Goal: Information Seeking & Learning: Learn about a topic

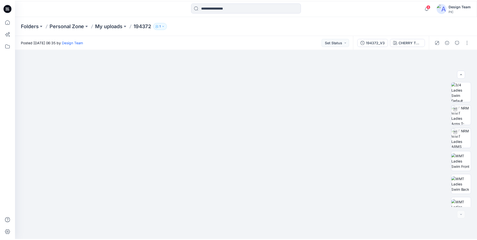
scroll to position [103, 0]
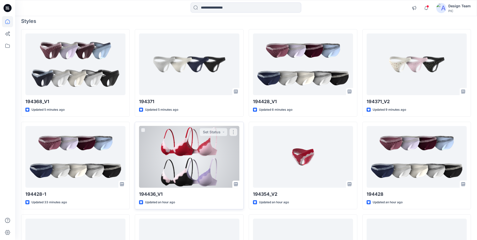
scroll to position [50, 0]
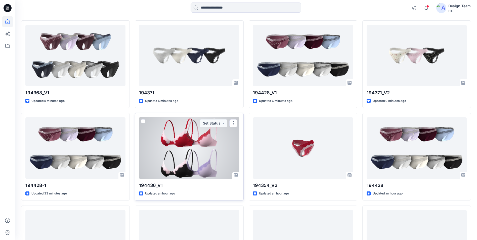
click at [223, 140] on div at bounding box center [189, 148] width 100 height 62
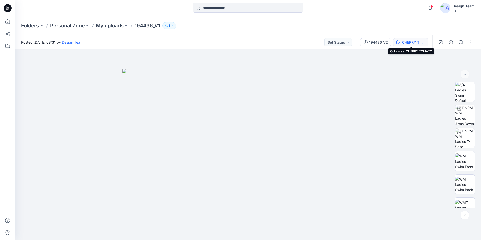
click at [410, 43] on div "CHERRY TOMATO" at bounding box center [413, 42] width 23 height 6
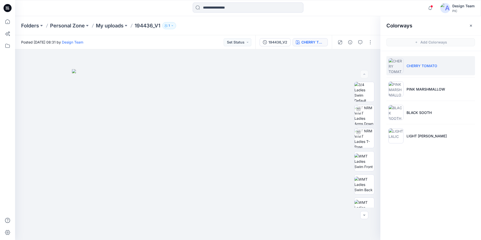
click at [397, 66] on img at bounding box center [395, 65] width 15 height 15
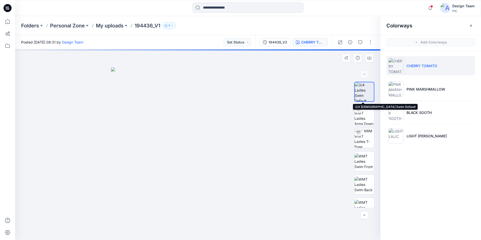
click at [369, 93] on img at bounding box center [364, 91] width 19 height 19
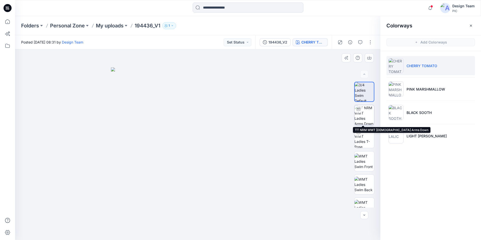
click at [365, 116] on img at bounding box center [364, 115] width 20 height 20
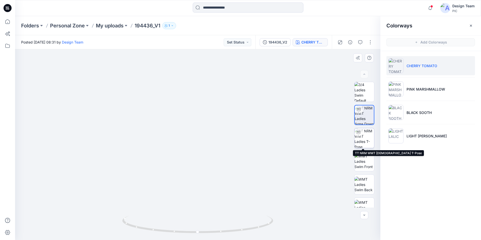
click at [359, 140] on img at bounding box center [364, 138] width 20 height 20
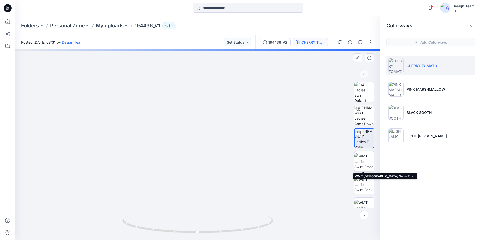
click at [367, 160] on img at bounding box center [364, 161] width 20 height 16
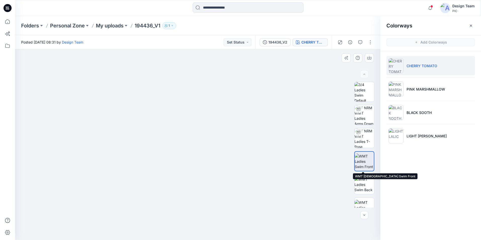
click at [363, 166] on img at bounding box center [364, 161] width 19 height 16
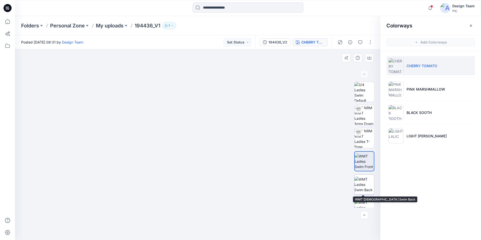
click at [363, 184] on img at bounding box center [364, 185] width 20 height 16
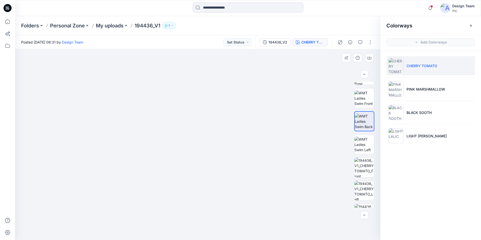
scroll to position [66, 0]
click at [365, 142] on img at bounding box center [364, 142] width 20 height 16
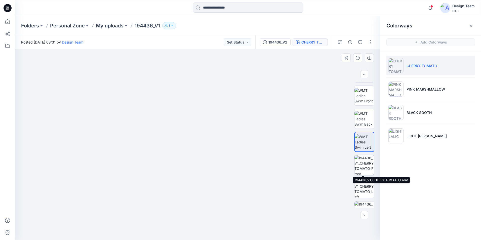
click at [366, 167] on img at bounding box center [364, 165] width 20 height 20
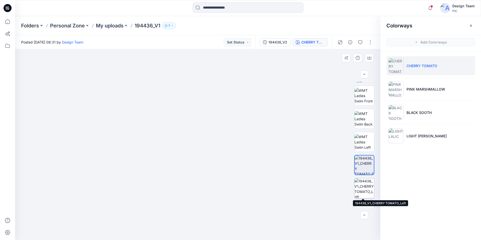
click at [362, 188] on img at bounding box center [364, 188] width 20 height 20
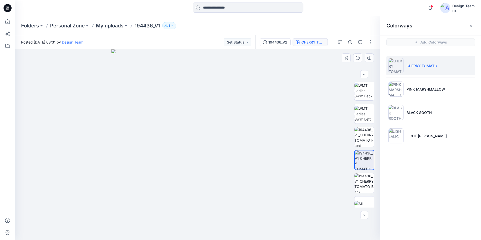
scroll to position [94, 0]
drag, startPoint x: 111, startPoint y: 235, endPoint x: 127, endPoint y: 179, distance: 57.7
click at [127, 179] on img at bounding box center [198, 90] width 282 height 299
drag, startPoint x: 66, startPoint y: 193, endPoint x: 123, endPoint y: 210, distance: 59.7
click at [123, 210] on img at bounding box center [210, 37] width 391 height 404
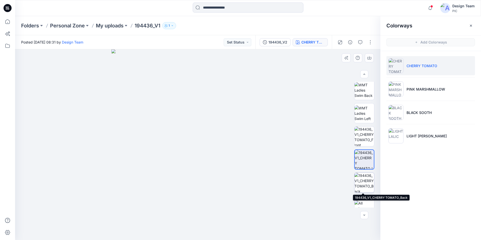
click at [364, 187] on img at bounding box center [364, 183] width 20 height 20
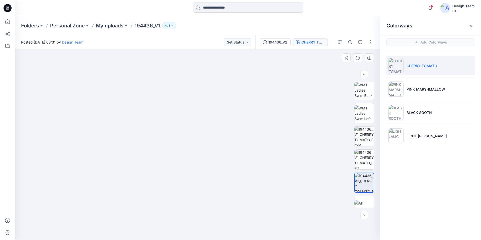
scroll to position [103, 0]
drag, startPoint x: 237, startPoint y: 161, endPoint x: 177, endPoint y: 74, distance: 106.1
click at [177, 74] on img at bounding box center [198, 93] width 316 height 293
drag, startPoint x: 30, startPoint y: 79, endPoint x: 46, endPoint y: 97, distance: 24.2
click at [46, 96] on img at bounding box center [213, 60] width 404 height 360
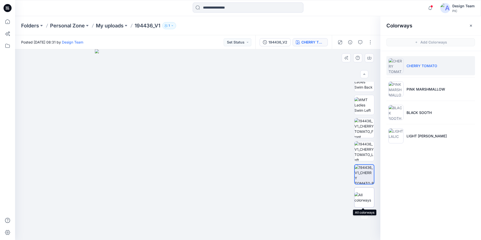
click at [363, 197] on img at bounding box center [364, 197] width 20 height 11
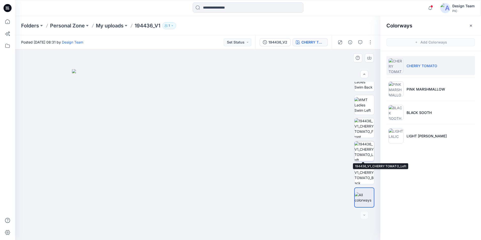
click at [361, 154] on img at bounding box center [364, 151] width 20 height 20
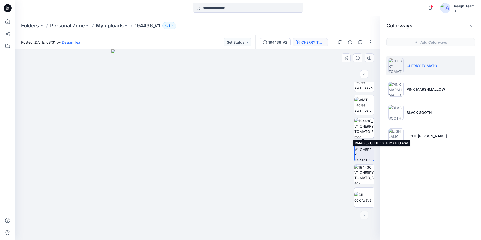
click at [360, 131] on img at bounding box center [364, 128] width 20 height 20
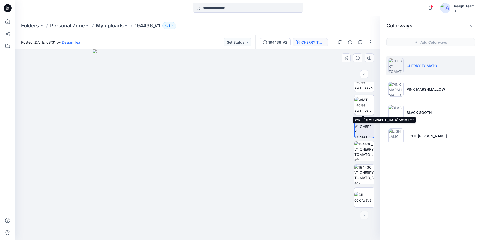
click at [367, 103] on img at bounding box center [364, 105] width 20 height 16
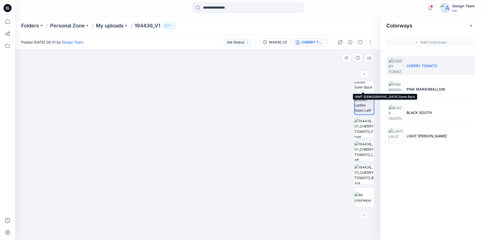
drag, startPoint x: 368, startPoint y: 87, endPoint x: 374, endPoint y: 88, distance: 6.3
click at [368, 87] on img at bounding box center [364, 82] width 20 height 16
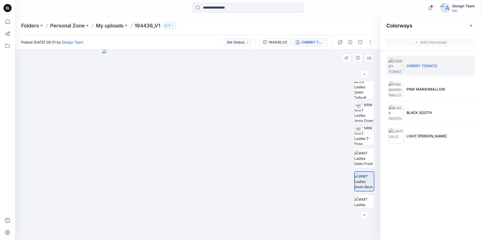
scroll to position [0, 0]
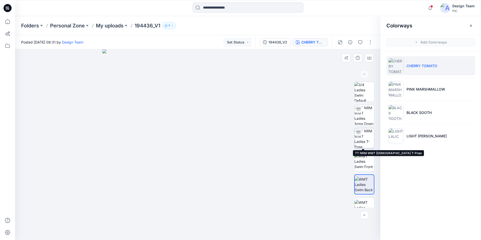
click at [365, 142] on img at bounding box center [364, 138] width 20 height 20
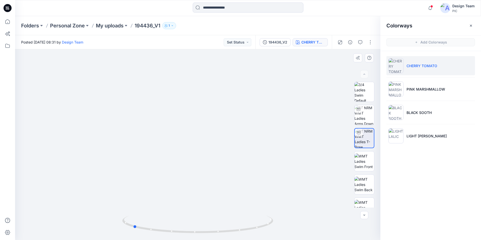
drag, startPoint x: 197, startPoint y: 230, endPoint x: 283, endPoint y: 213, distance: 87.6
click at [283, 213] on div at bounding box center [197, 144] width 365 height 191
drag, startPoint x: 195, startPoint y: 235, endPoint x: 287, endPoint y: 227, distance: 91.9
click at [287, 227] on div at bounding box center [197, 144] width 365 height 191
drag, startPoint x: 224, startPoint y: 233, endPoint x: 288, endPoint y: 230, distance: 64.0
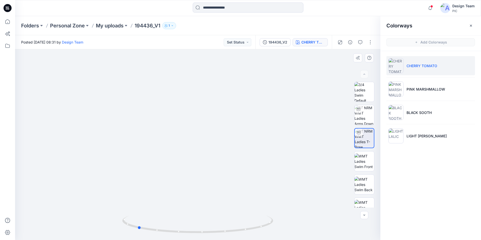
click at [288, 230] on div at bounding box center [197, 144] width 365 height 191
drag, startPoint x: 140, startPoint y: 229, endPoint x: 227, endPoint y: 228, distance: 86.3
click at [227, 228] on icon at bounding box center [198, 225] width 152 height 19
drag, startPoint x: 224, startPoint y: 233, endPoint x: 195, endPoint y: 224, distance: 30.1
click at [198, 234] on icon at bounding box center [198, 225] width 152 height 19
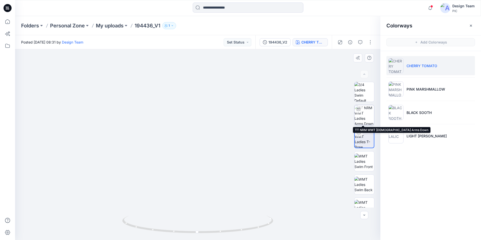
click at [363, 116] on img at bounding box center [364, 115] width 20 height 20
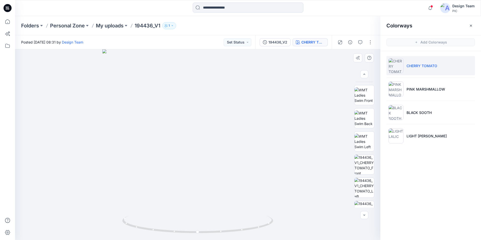
scroll to position [67, 0]
click at [363, 116] on img at bounding box center [364, 118] width 20 height 16
click at [366, 141] on img at bounding box center [364, 141] width 20 height 16
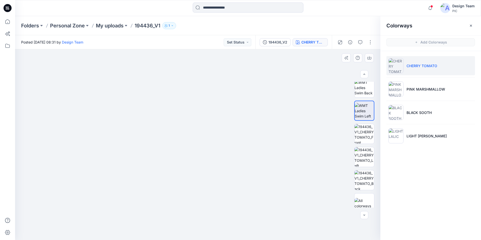
scroll to position [103, 0]
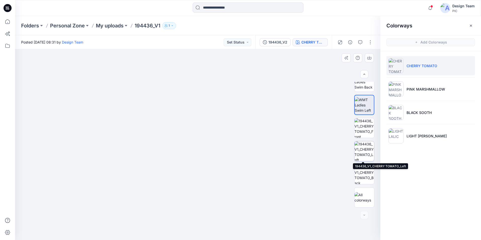
click at [364, 156] on img at bounding box center [364, 151] width 20 height 20
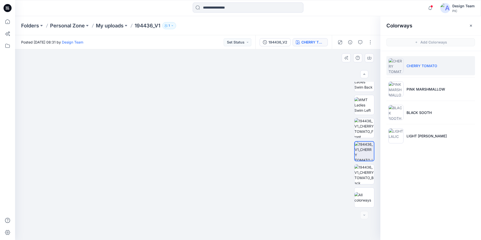
drag, startPoint x: 229, startPoint y: 192, endPoint x: 237, endPoint y: 174, distance: 19.4
click at [237, 174] on img at bounding box center [198, 132] width 194 height 215
click at [365, 195] on img at bounding box center [364, 197] width 20 height 11
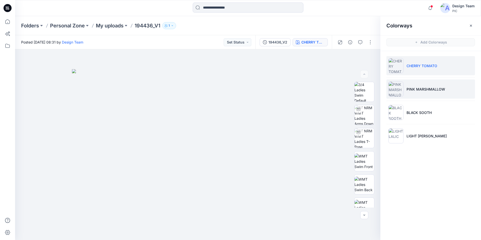
click at [400, 88] on img at bounding box center [395, 89] width 15 height 15
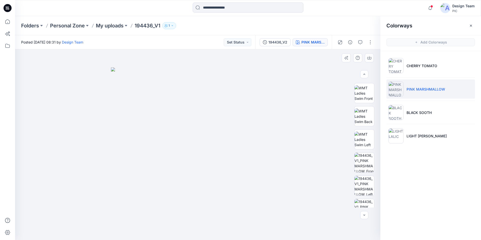
scroll to position [103, 0]
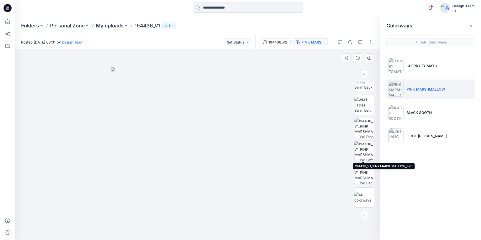
click at [362, 155] on img at bounding box center [364, 151] width 20 height 20
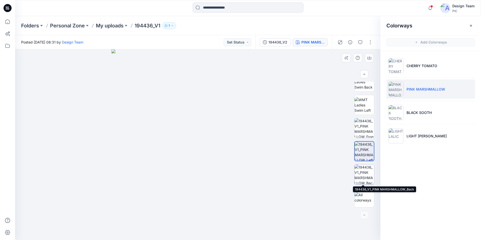
click at [365, 174] on img at bounding box center [364, 175] width 20 height 20
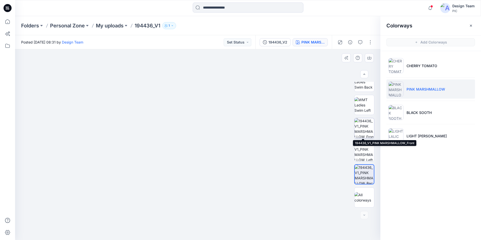
click at [360, 134] on img at bounding box center [364, 128] width 20 height 20
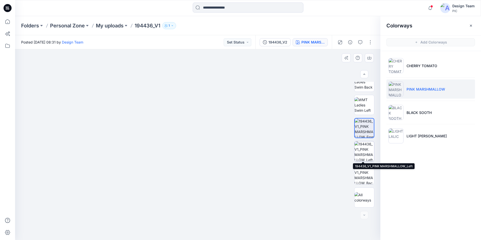
click at [362, 158] on img at bounding box center [364, 151] width 20 height 20
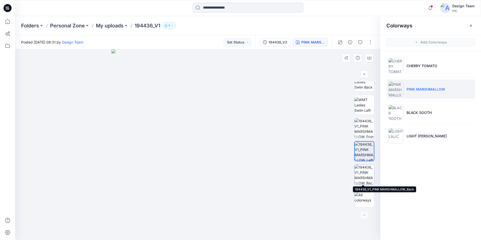
click at [365, 179] on img at bounding box center [364, 175] width 20 height 20
